Goal: Task Accomplishment & Management: Complete application form

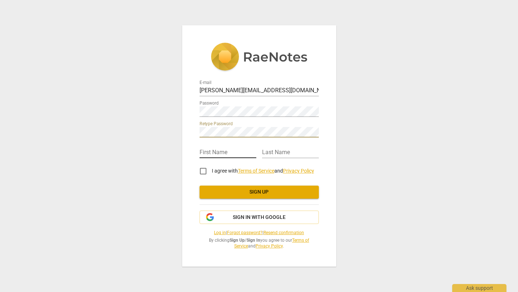
click at [211, 153] on input "text" at bounding box center [228, 153] width 57 height 10
type input "[PERSON_NAME]"
click at [204, 171] on input "I agree with Terms of Service and Privacy Policy" at bounding box center [203, 170] width 17 height 17
checkbox input "true"
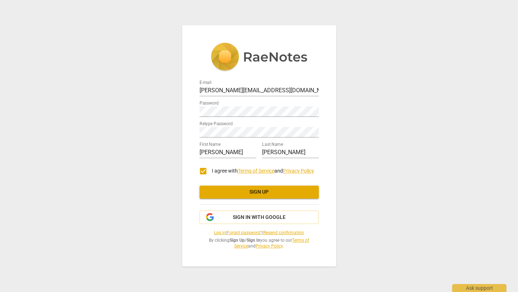
click at [249, 192] on span "Sign up" at bounding box center [259, 191] width 108 height 7
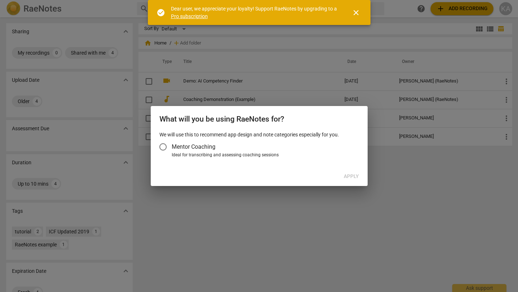
click at [163, 145] on input "Mentor Coaching" at bounding box center [162, 146] width 17 height 17
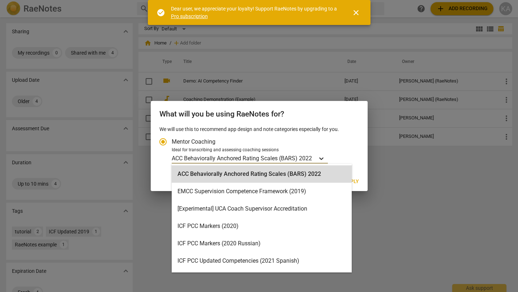
click at [324, 157] on icon "Account type" at bounding box center [321, 158] width 7 height 7
click at [0, 0] on input "Ideal for transcribing and assessing coaching sessions ACC Behaviorally Anchore…" at bounding box center [0, 0] width 0 height 0
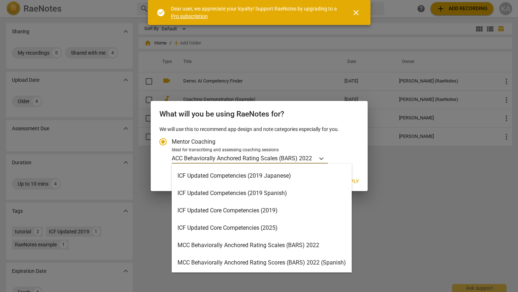
scroll to position [242, 0]
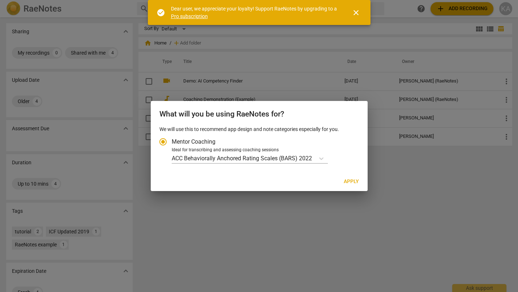
drag, startPoint x: 517, startPoint y: 128, endPoint x: 515, endPoint y: 136, distance: 8.2
click at [516, 136] on div at bounding box center [259, 146] width 518 height 292
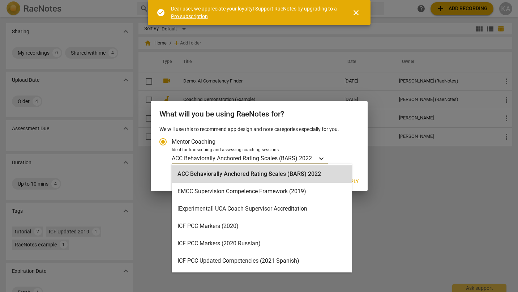
click at [323, 158] on icon "Account type" at bounding box center [321, 158] width 4 height 3
click at [0, 0] on input "Ideal for transcribing and assessing coaching sessions ACC Behaviorally Anchore…" at bounding box center [0, 0] width 0 height 0
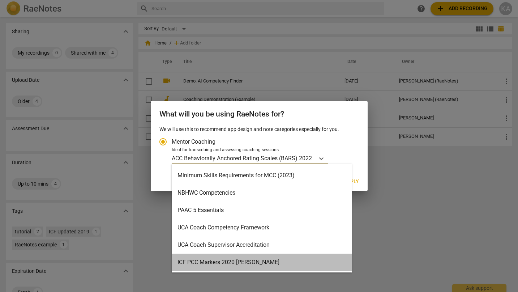
click at [240, 258] on div "ICF PCC Markers 2020 [PERSON_NAME]" at bounding box center [262, 261] width 180 height 17
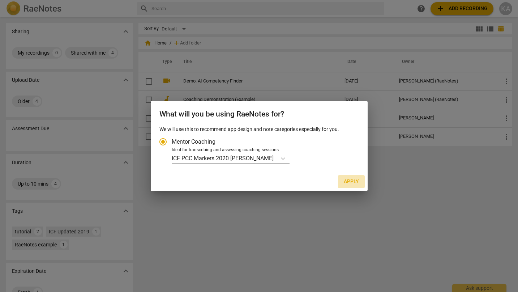
click at [353, 181] on span "Apply" at bounding box center [351, 181] width 15 height 7
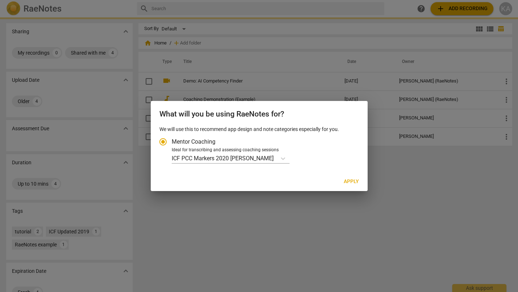
radio input "false"
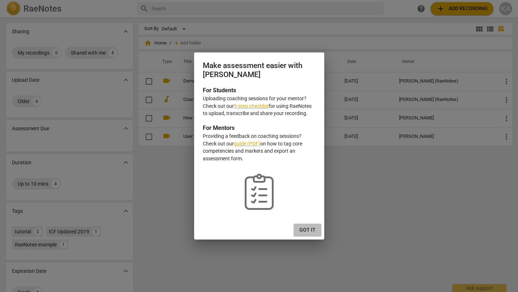
click at [309, 229] on span "Got it" at bounding box center [307, 229] width 16 height 7
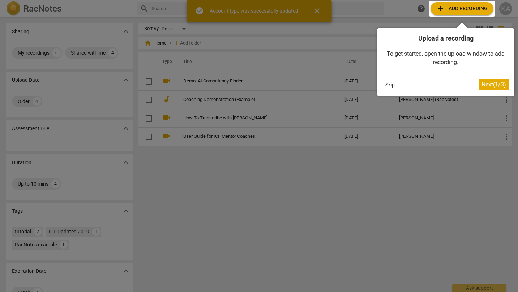
click at [390, 83] on button "Skip" at bounding box center [390, 84] width 15 height 11
